Goal: Find specific page/section: Find specific page/section

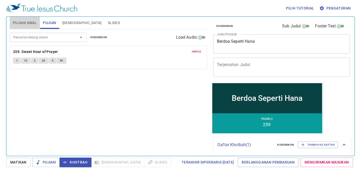
click at [23, 22] on span "Pujian Awal" at bounding box center [25, 23] width 24 height 6
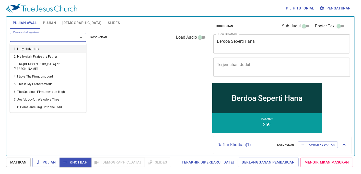
click at [44, 38] on input "Pencarian kidung rohani" at bounding box center [40, 37] width 58 height 6
type input "21"
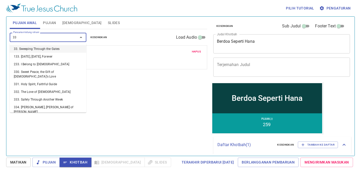
type input "334"
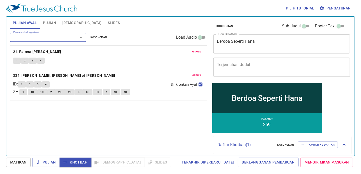
click at [22, 84] on button "1" at bounding box center [22, 84] width 8 height 6
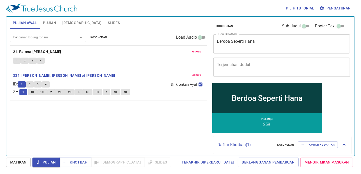
click at [18, 59] on button "1" at bounding box center [17, 60] width 8 height 6
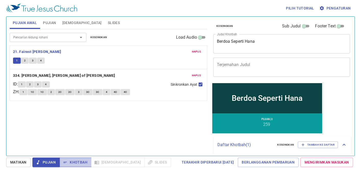
click at [78, 160] on span "Khotbah" at bounding box center [76, 162] width 24 height 6
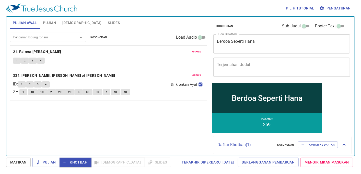
click at [83, 16] on div "Pilih tutorial Pengaturan" at bounding box center [179, 8] width 346 height 16
click at [108, 21] on span "Slides" at bounding box center [114, 23] width 12 height 6
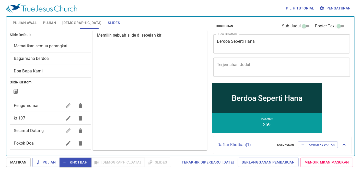
click at [42, 146] on span "Pokok Doa" at bounding box center [38, 143] width 48 height 6
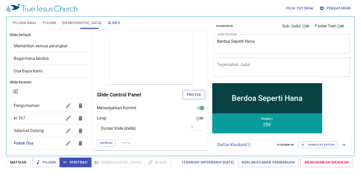
click at [197, 96] on span "Proyek" at bounding box center [194, 94] width 14 height 6
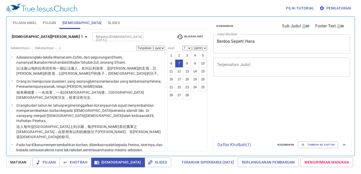
select select "7"
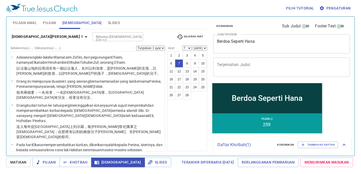
scroll to position [113, 0]
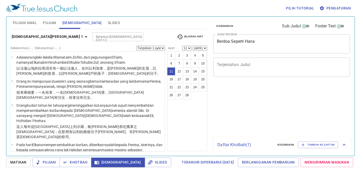
select select "11"
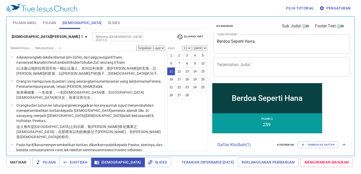
scroll to position [198, 0]
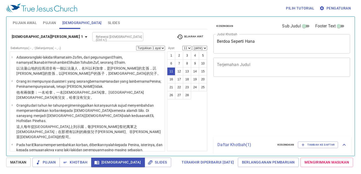
select select "11"
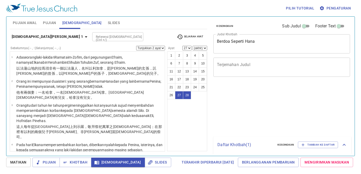
select select "2"
select select "27"
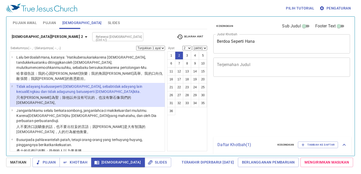
select select "2"
